Goal: Download file/media

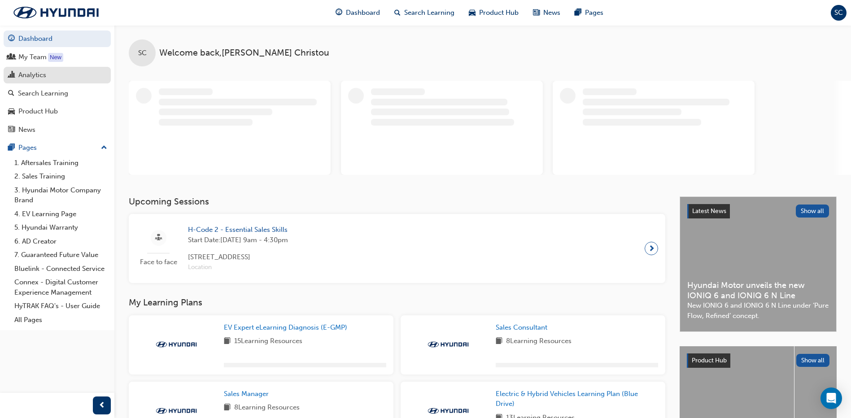
click at [40, 75] on div "Analytics" at bounding box center [32, 75] width 28 height 10
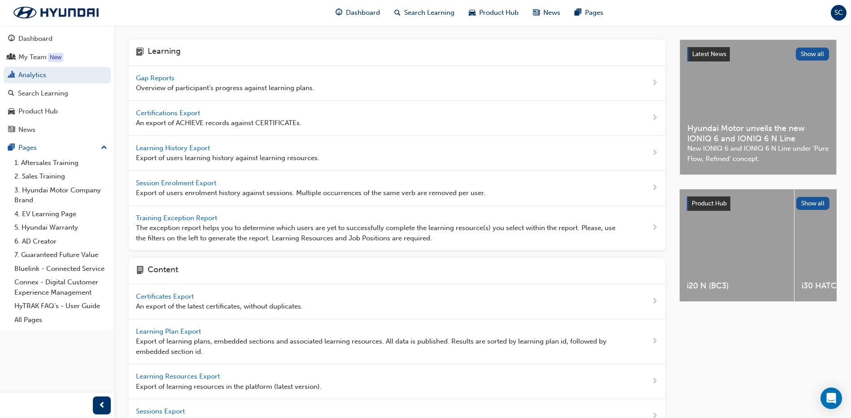
click at [166, 152] on span "Learning History Export" at bounding box center [174, 148] width 76 height 8
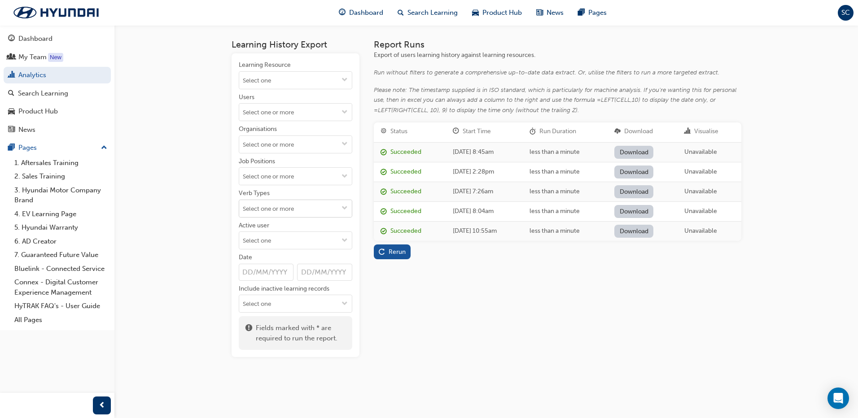
click at [270, 211] on input "Verb Types" at bounding box center [295, 208] width 113 height 17
click at [280, 291] on li "ACHIEVE" at bounding box center [296, 293] width 114 height 17
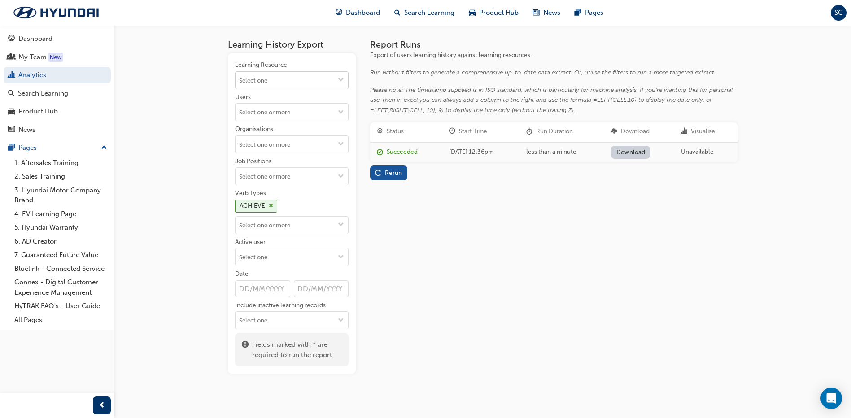
click at [268, 82] on input "Learning Resource" at bounding box center [292, 80] width 113 height 17
type input "ASSESSMENT"
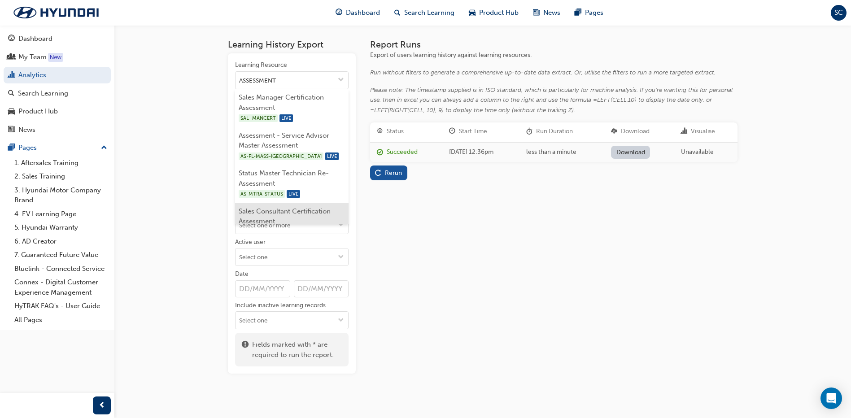
click at [265, 215] on li "Sales Consultant Certification Assessment SAL_CERT LIVE" at bounding box center [292, 222] width 114 height 38
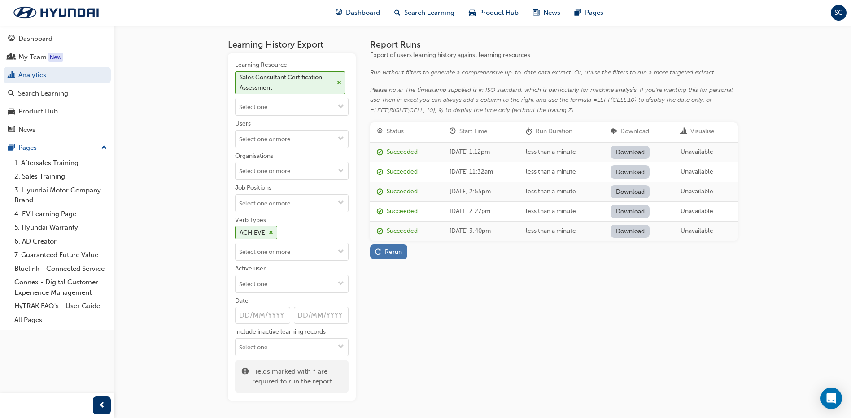
click at [395, 250] on div "Rerun" at bounding box center [393, 252] width 17 height 8
click at [641, 151] on link "Download" at bounding box center [630, 152] width 39 height 13
click at [471, 328] on div "Report Runs Export of users learning history against learning resources. Run wi…" at bounding box center [554, 219] width 368 height 361
